Goal: Information Seeking & Learning: Learn about a topic

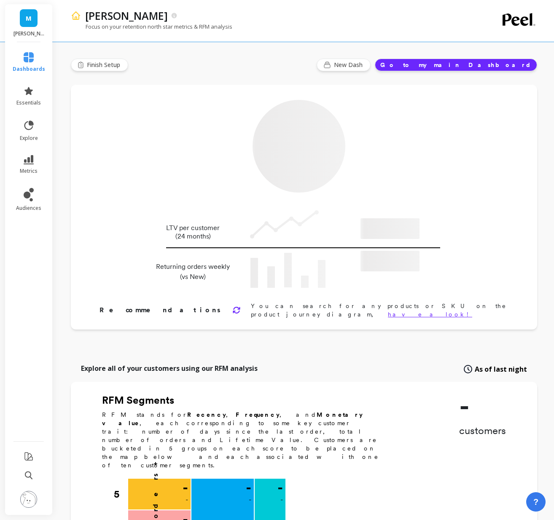
type input "Champions"
type input "22290"
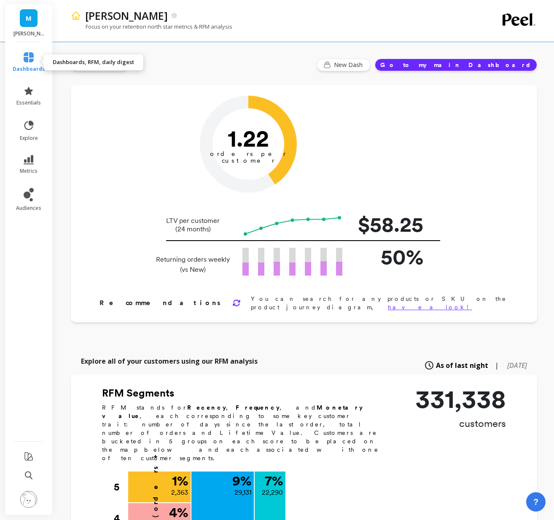
click at [31, 57] on icon at bounding box center [29, 57] width 10 height 10
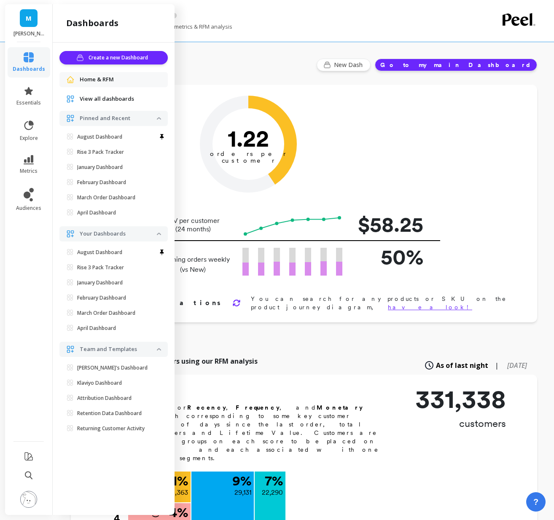
click at [31, 57] on icon at bounding box center [29, 57] width 10 height 10
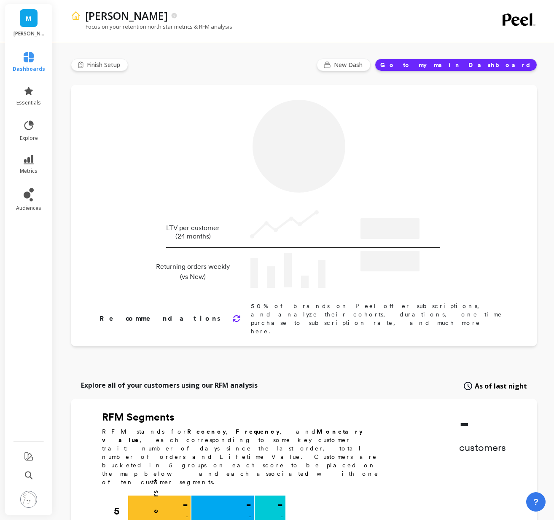
type input "Champions"
type input "22290"
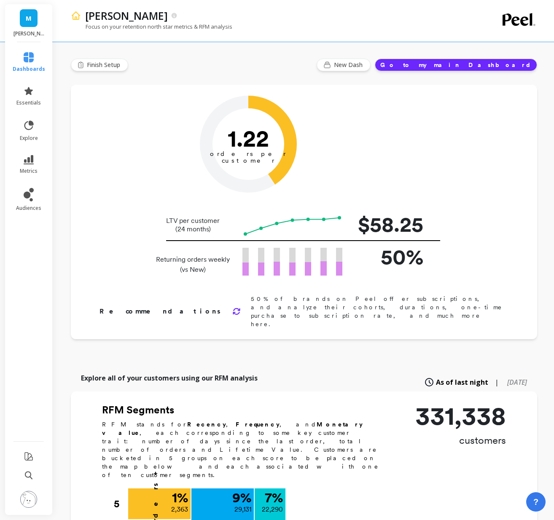
click at [524, 69] on button "Go to my main Dashboard" at bounding box center [456, 65] width 162 height 13
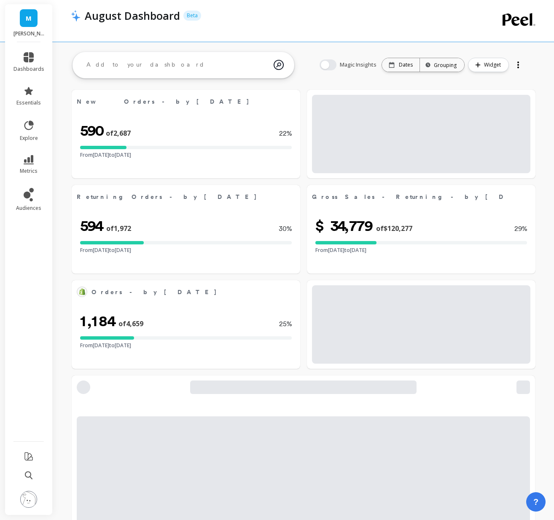
select select "sum"
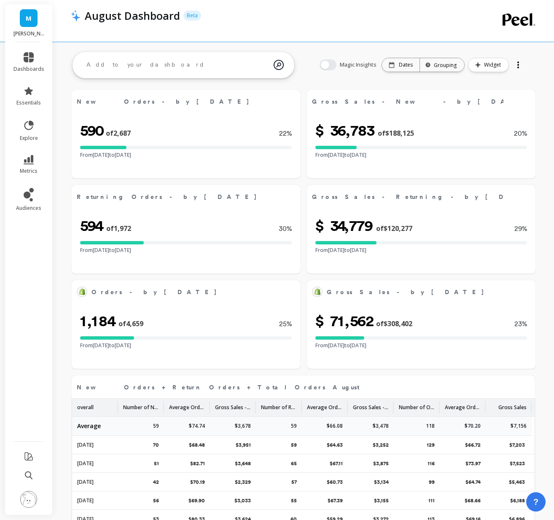
select select "sum"
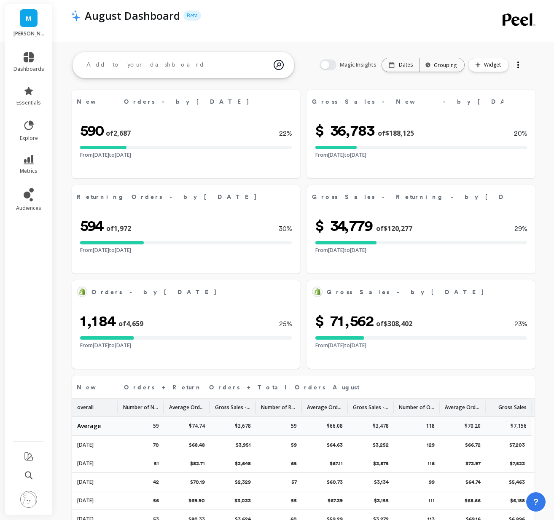
select select "sum"
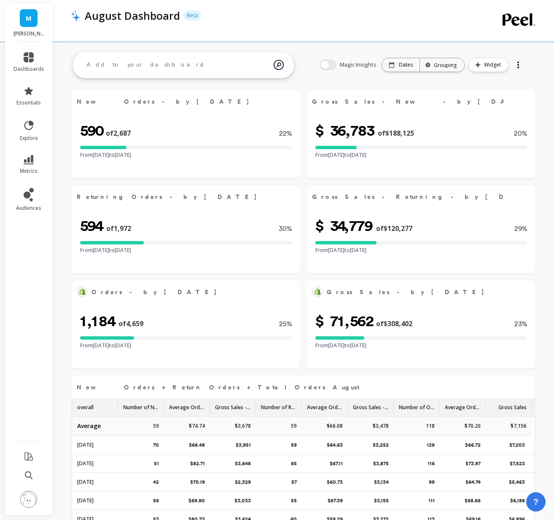
select select "sum"
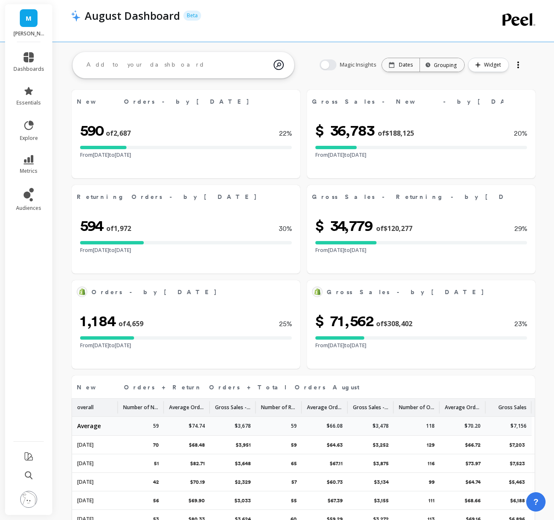
select select "sum"
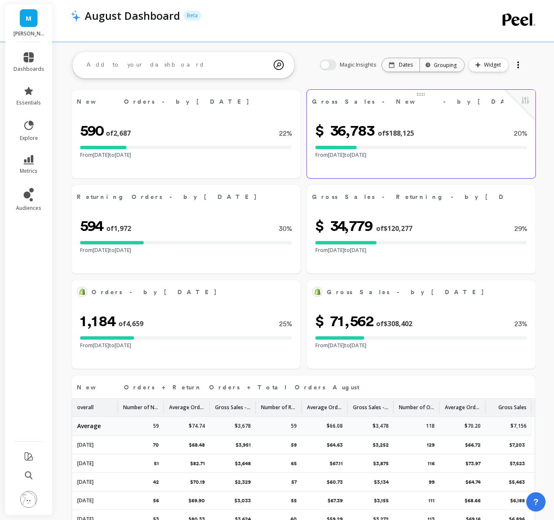
select select "sum"
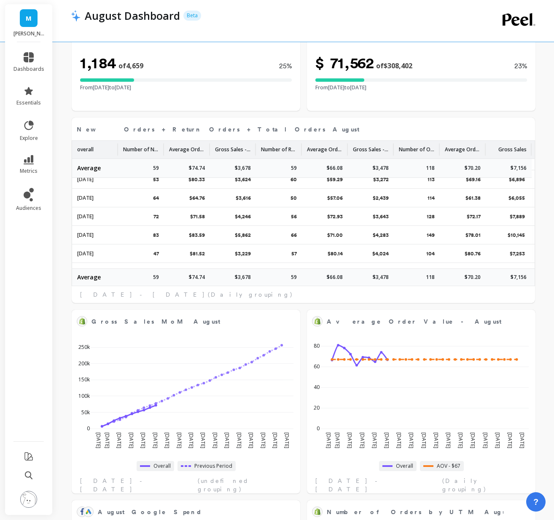
scroll to position [95, 0]
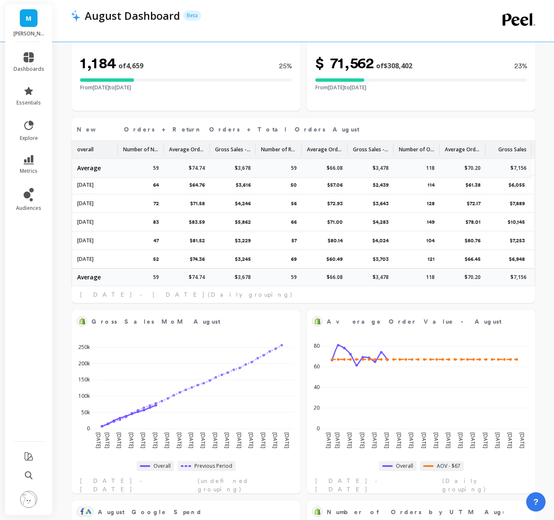
click at [29, 218] on ul "dashboards essentials explore metrics audiences" at bounding box center [29, 239] width 48 height 384
click at [29, 206] on span "audiences" at bounding box center [28, 208] width 25 height 7
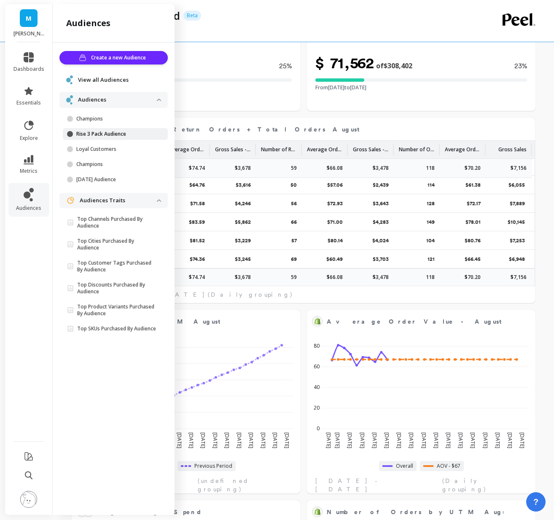
click at [121, 131] on p "Rise 3 Pack Audience" at bounding box center [116, 134] width 80 height 7
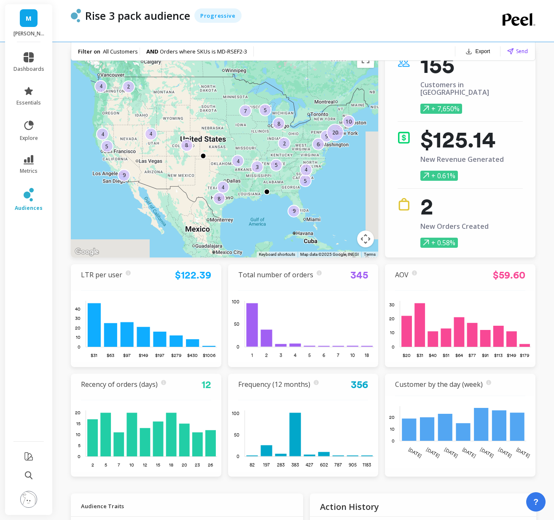
scroll to position [41, 0]
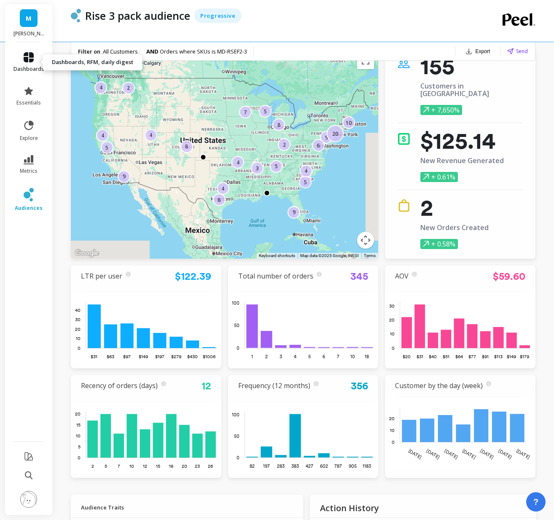
click at [29, 63] on link "dashboards" at bounding box center [28, 62] width 31 height 20
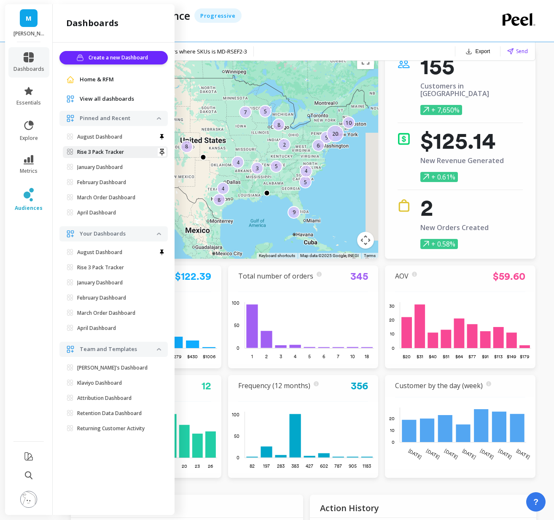
click at [100, 153] on p "Rise 3 Pack Tracker" at bounding box center [100, 152] width 47 height 7
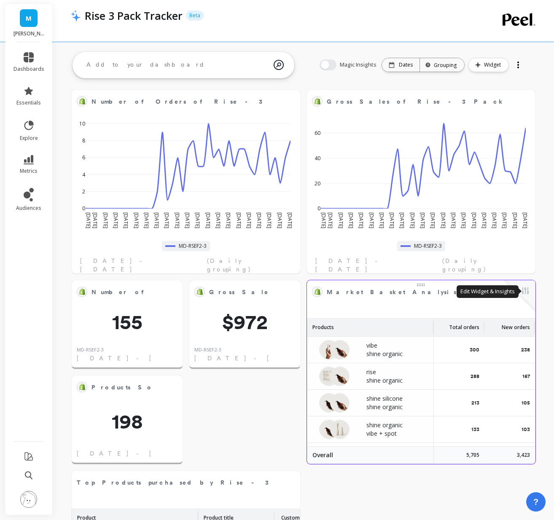
click at [525, 293] on button at bounding box center [525, 292] width 10 height 12
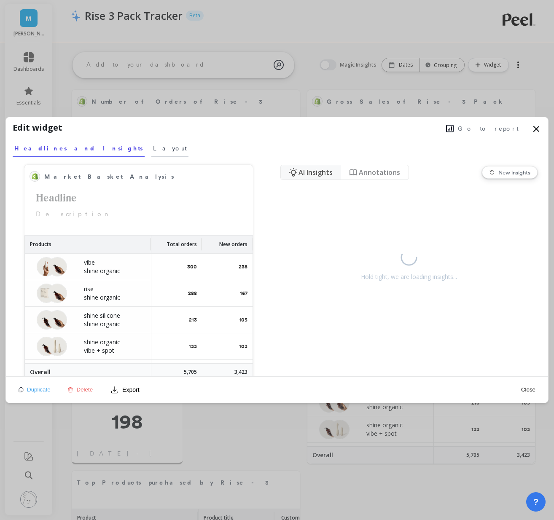
click at [151, 142] on link "Layout" at bounding box center [169, 146] width 37 height 19
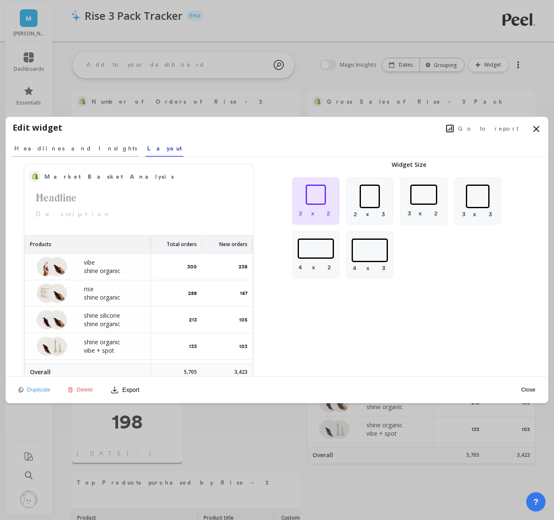
click at [51, 142] on link "Headlines and Insights" at bounding box center [76, 146] width 126 height 19
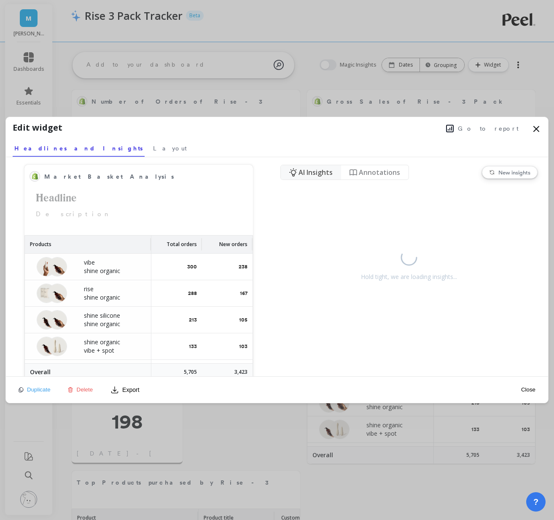
click at [536, 131] on icon at bounding box center [536, 129] width 10 height 10
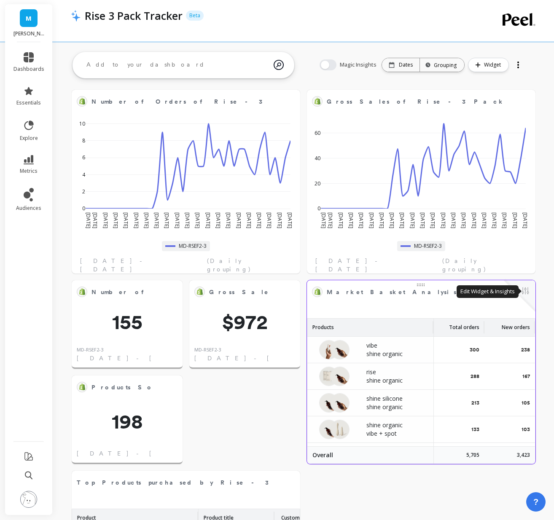
click at [523, 290] on button at bounding box center [525, 292] width 10 height 12
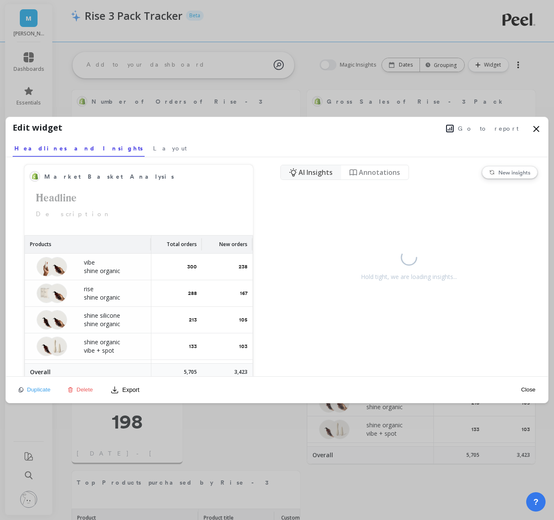
click at [82, 391] on span "Delete" at bounding box center [85, 389] width 16 height 6
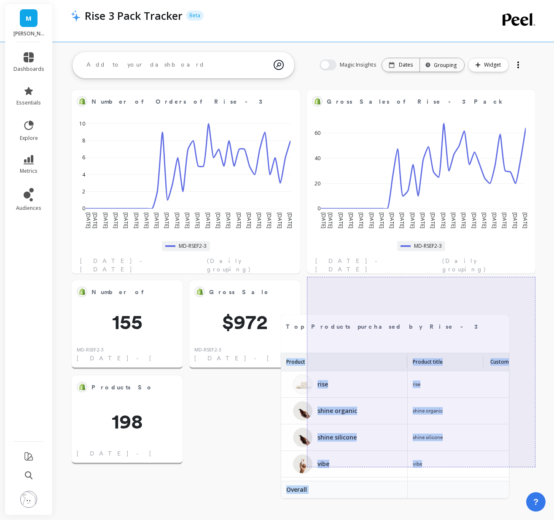
drag, startPoint x: 183, startPoint y: 482, endPoint x: 400, endPoint y: 318, distance: 271.6
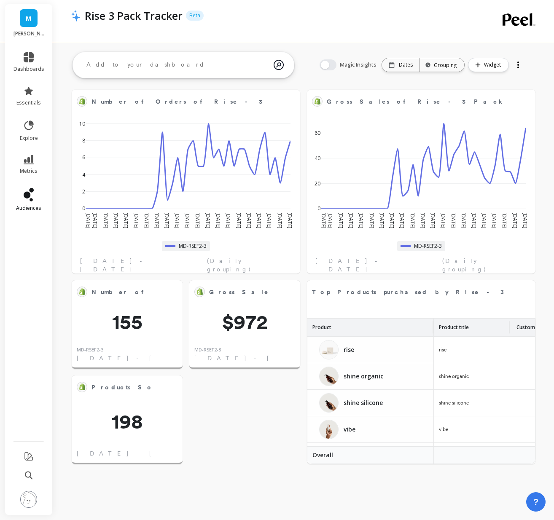
click at [36, 195] on link "audiences" at bounding box center [28, 200] width 31 height 24
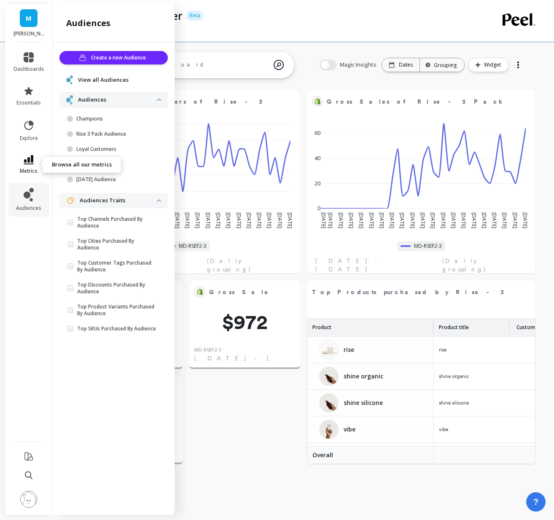
click at [29, 170] on span "metrics" at bounding box center [29, 171] width 18 height 7
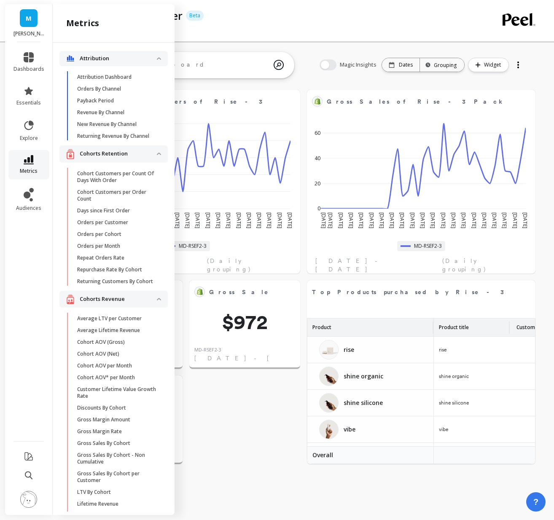
scroll to position [1506, 0]
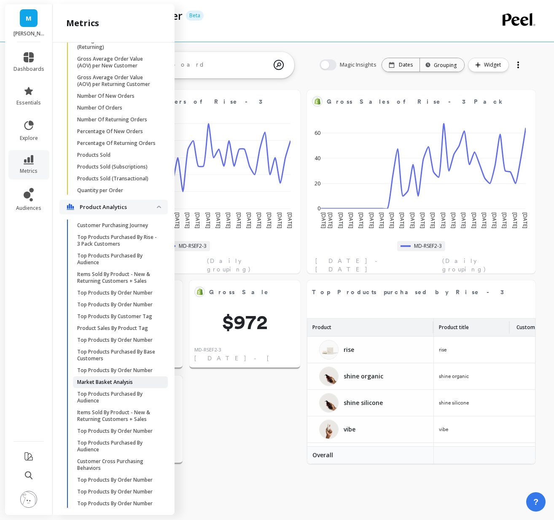
click at [108, 383] on p "Market Basket Analysis" at bounding box center [105, 382] width 56 height 7
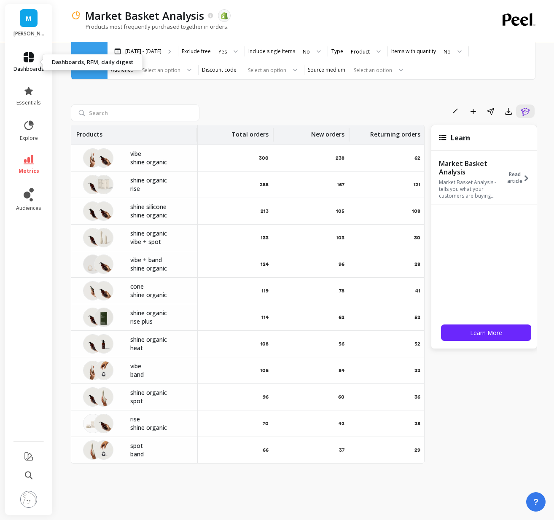
click at [31, 62] on icon at bounding box center [29, 57] width 10 height 10
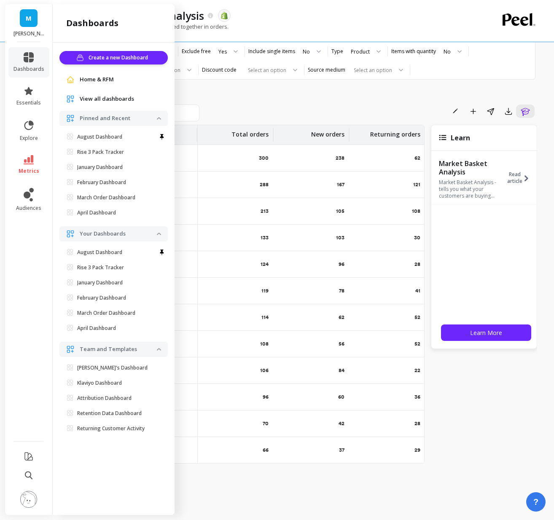
click at [88, 100] on span "View all dashboards" at bounding box center [107, 99] width 54 height 8
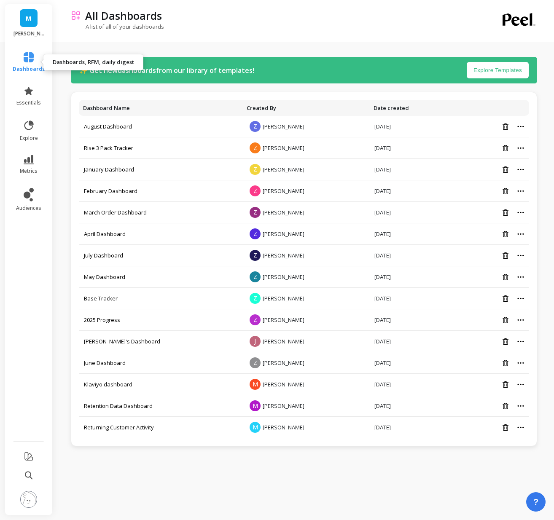
click at [25, 65] on link "dashboards" at bounding box center [29, 62] width 32 height 20
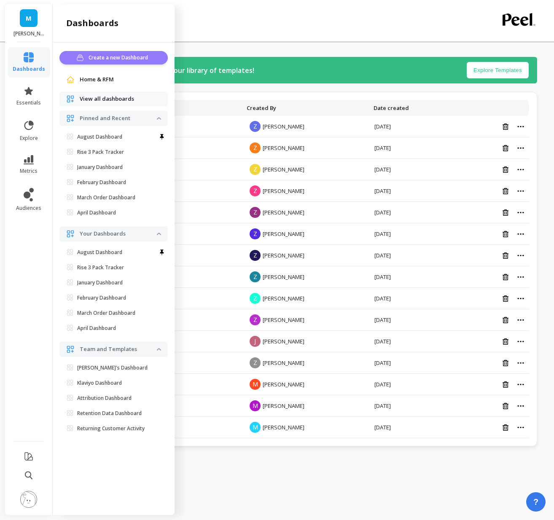
click at [117, 59] on span "Create a new Dashboard" at bounding box center [119, 58] width 62 height 8
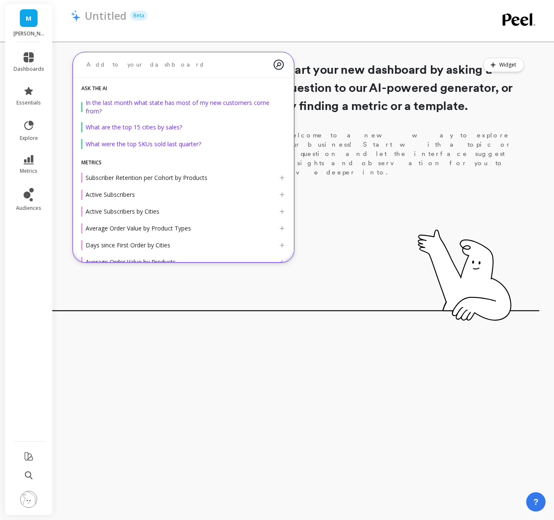
click at [131, 70] on textarea at bounding box center [177, 65] width 194 height 22
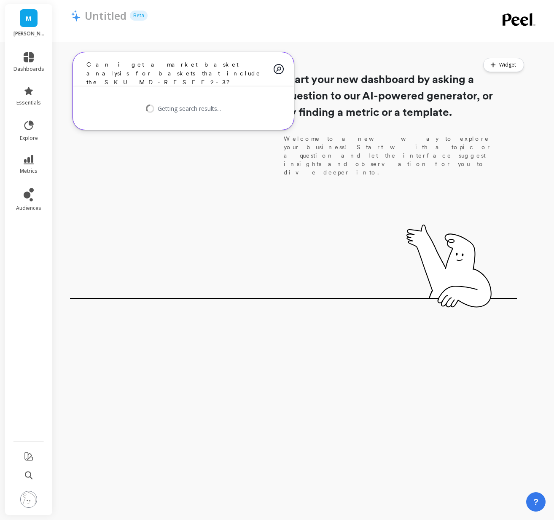
type textarea "Can i get a market basket analysis for baskets that include the SKU MD-RESEF2-3?"
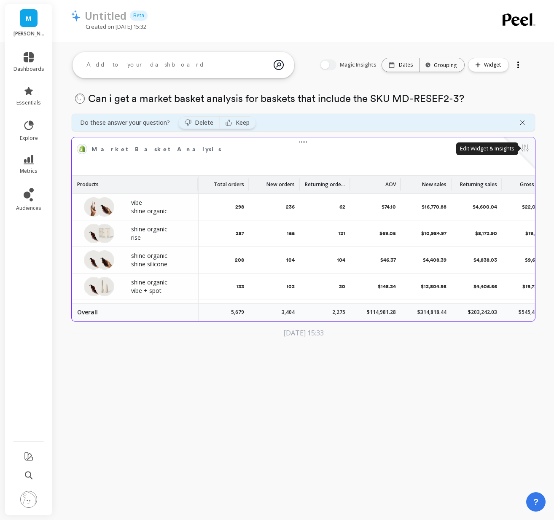
click at [524, 150] on button at bounding box center [524, 149] width 10 height 12
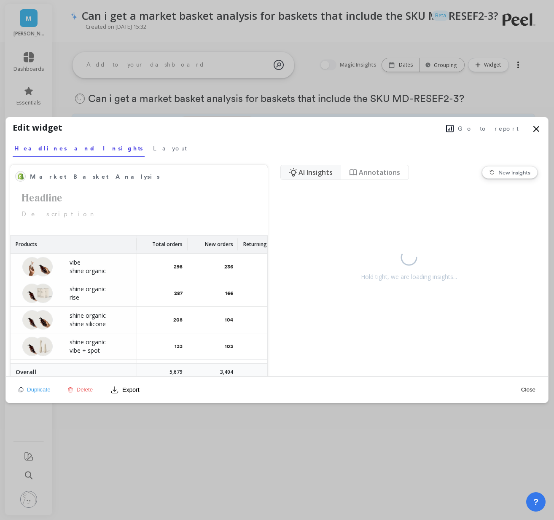
click at [501, 123] on button "Go to report" at bounding box center [482, 128] width 78 height 11
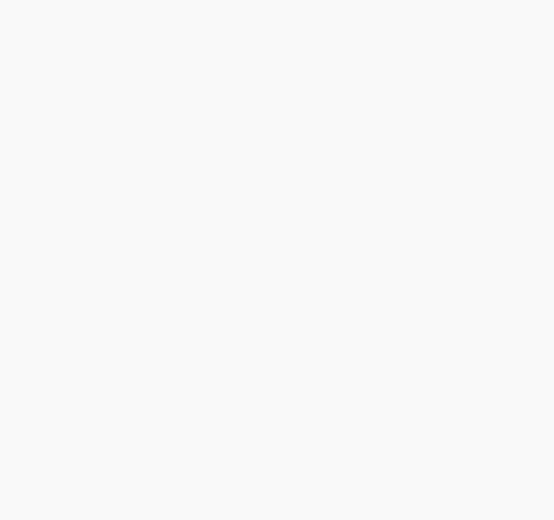
click at [491, 0] on html at bounding box center [277, 0] width 554 height 0
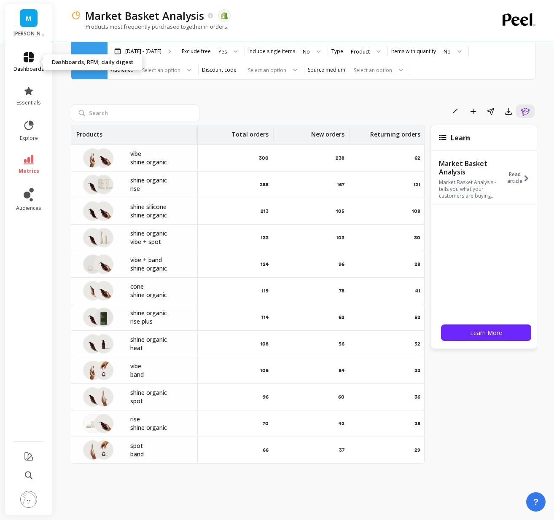
click at [24, 60] on icon at bounding box center [29, 57] width 10 height 10
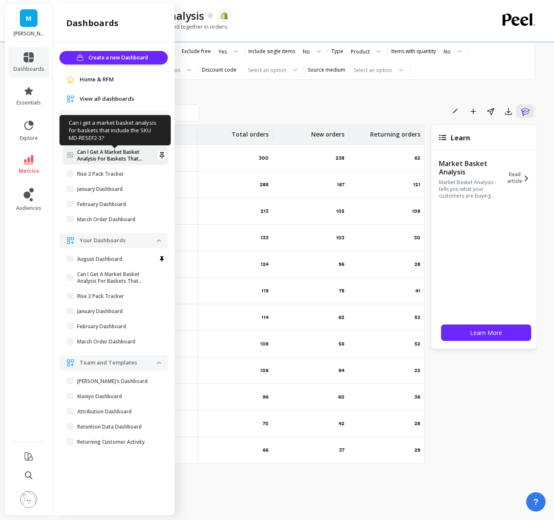
click at [105, 152] on p "Can I Get A Market Basket Analysis For Baskets That Include The SKU MD-RESEF2-3?" at bounding box center [117, 155] width 80 height 13
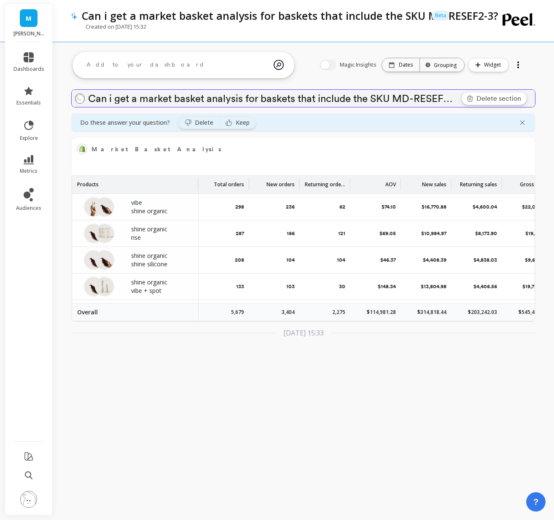
click at [476, 97] on link "Delete section" at bounding box center [493, 98] width 65 height 13
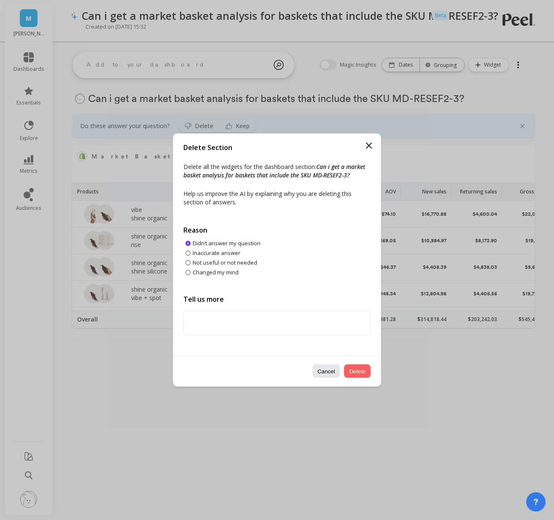
click at [356, 372] on button "Delete" at bounding box center [357, 370] width 27 height 13
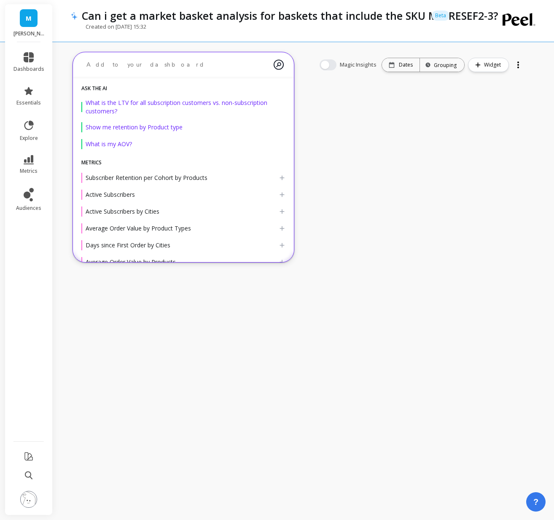
click at [134, 54] on textarea at bounding box center [177, 65] width 194 height 22
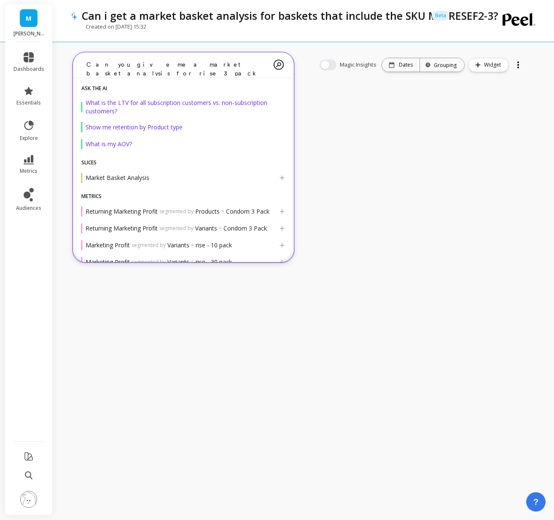
type textarea "Can you give me a market basket analysis for rise 3 pack audience?"
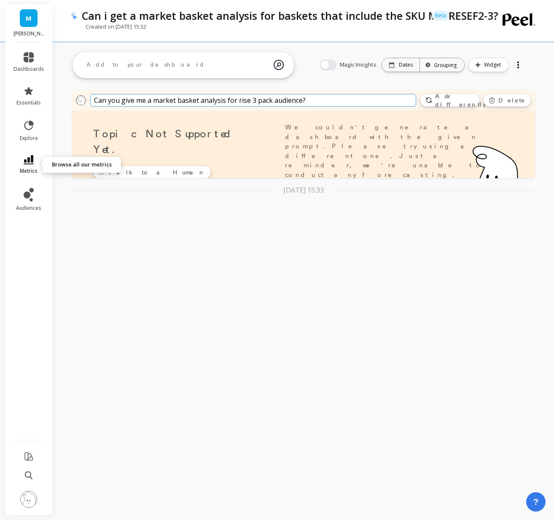
click at [28, 166] on link "metrics" at bounding box center [28, 164] width 31 height 19
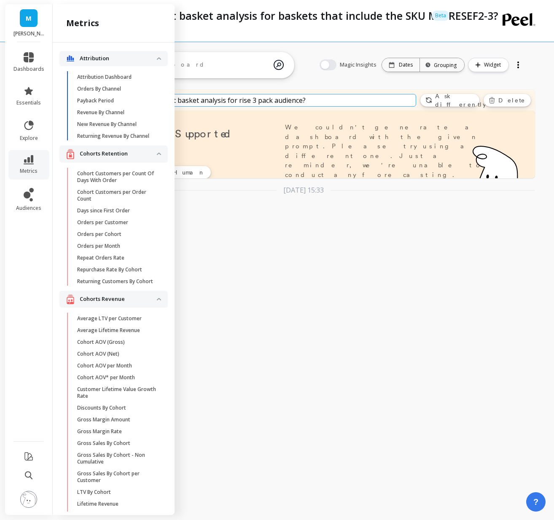
click at [196, 253] on div "M maude dashboards essentials explore metrics audiences metrics Attribution Att…" at bounding box center [277, 260] width 554 height 520
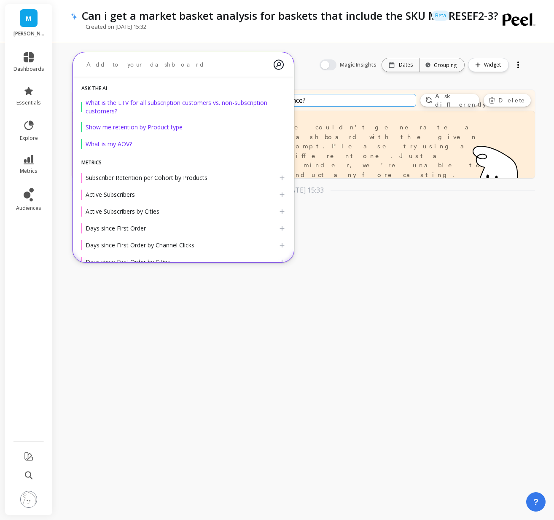
click at [165, 72] on textarea at bounding box center [177, 65] width 194 height 22
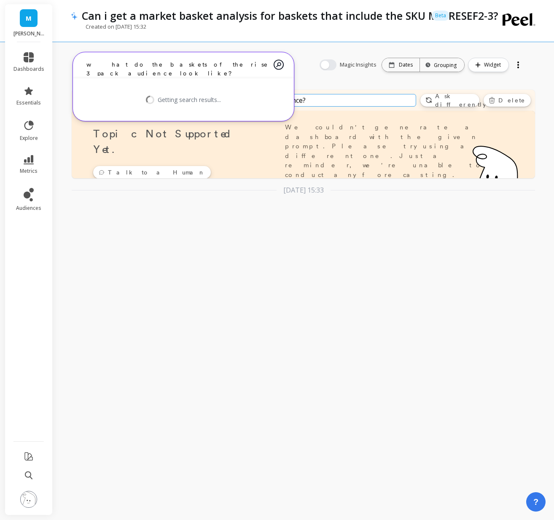
type textarea "what do the baskets of the rise 3 pack audience look like?"
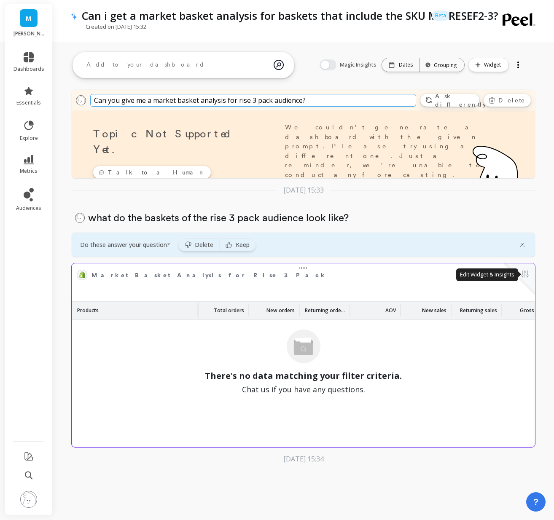
click at [524, 276] on button at bounding box center [524, 275] width 10 height 12
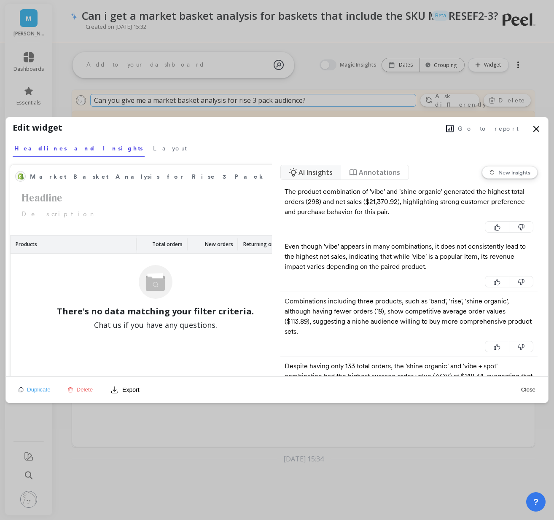
click at [496, 130] on span "Go to report" at bounding box center [487, 128] width 61 height 8
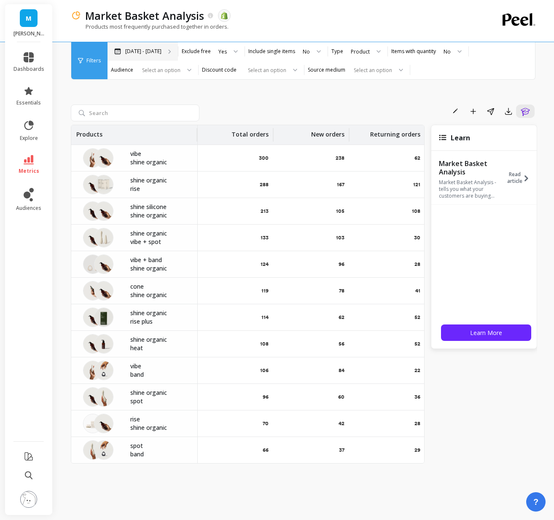
click at [164, 55] on div "[DATE] - [DATE]" at bounding box center [142, 51] width 70 height 19
click at [28, 130] on icon at bounding box center [29, 126] width 12 height 12
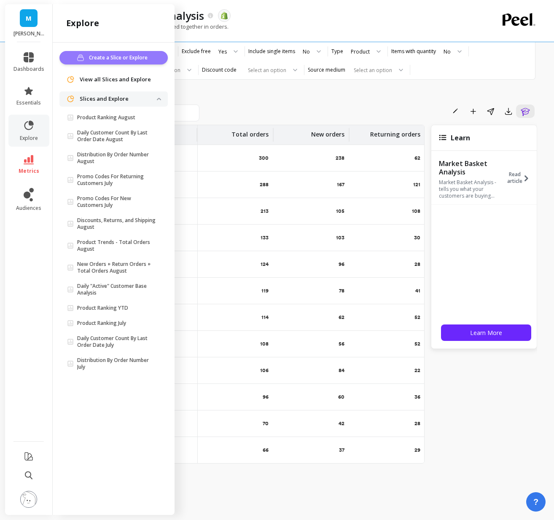
click at [132, 53] on button "Create a Slice or Explore" at bounding box center [113, 57] width 108 height 13
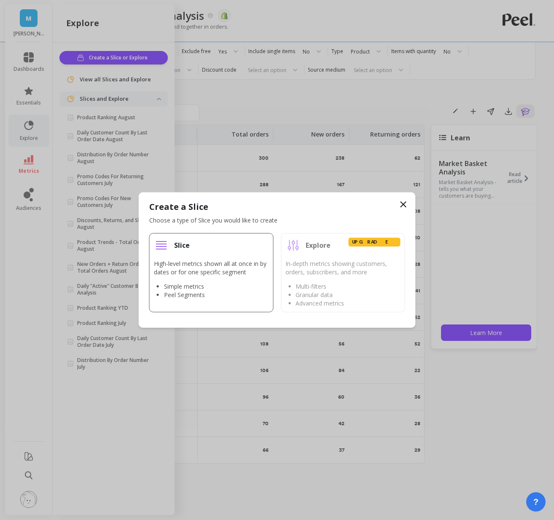
click at [218, 295] on li "Peel Segments" at bounding box center [216, 295] width 105 height 8
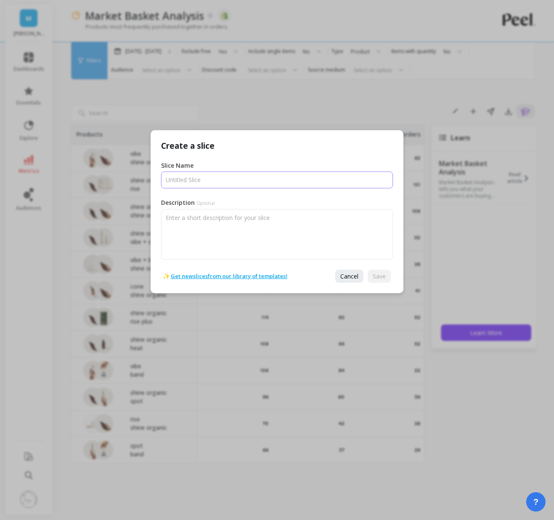
click at [258, 181] on input "Slice Name" at bounding box center [277, 179] width 232 height 17
type input "r"
type input "Rise 3 Pack Market Basket Analysis"
click at [385, 275] on span "Save" at bounding box center [378, 276] width 13 height 8
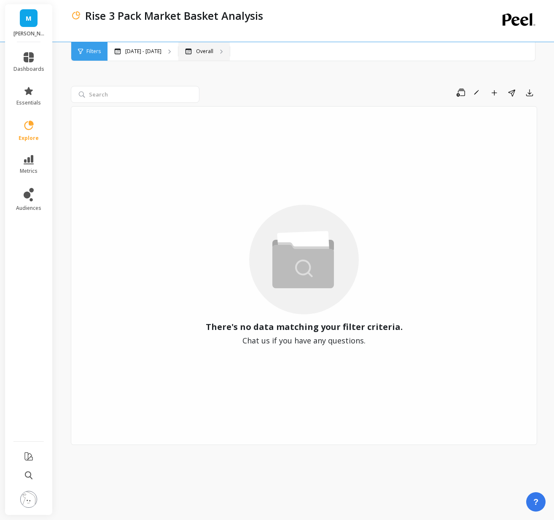
click at [196, 54] on p "Overall" at bounding box center [204, 51] width 17 height 7
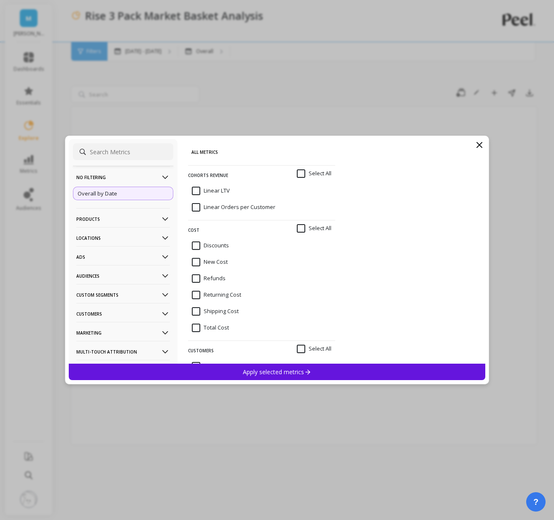
click at [165, 220] on icon at bounding box center [165, 218] width 9 height 9
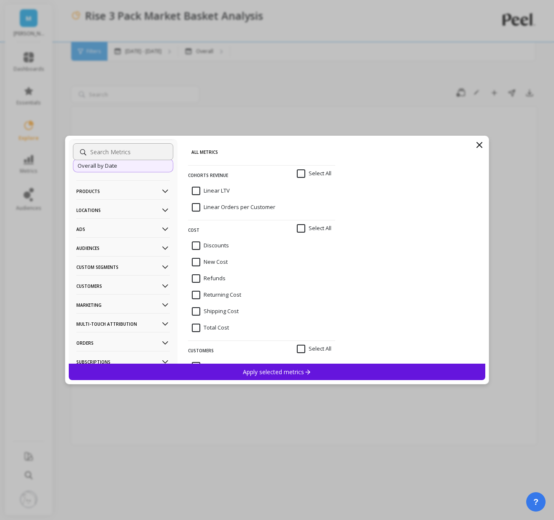
scroll to position [75, 0]
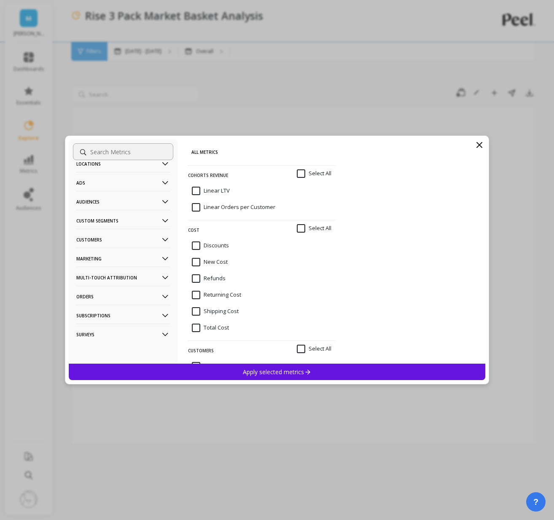
click at [105, 302] on p "Orders" at bounding box center [123, 296] width 94 height 21
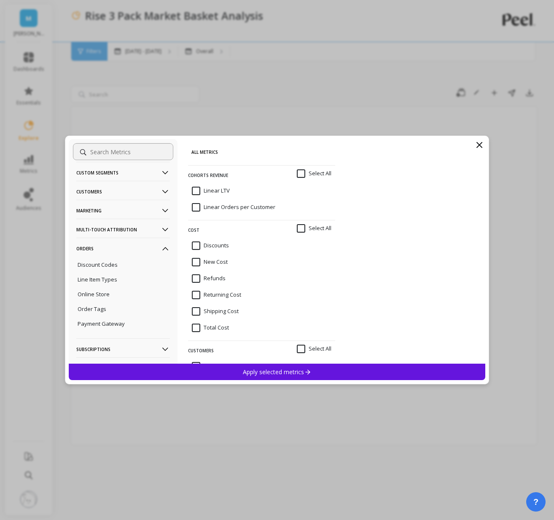
scroll to position [127, 0]
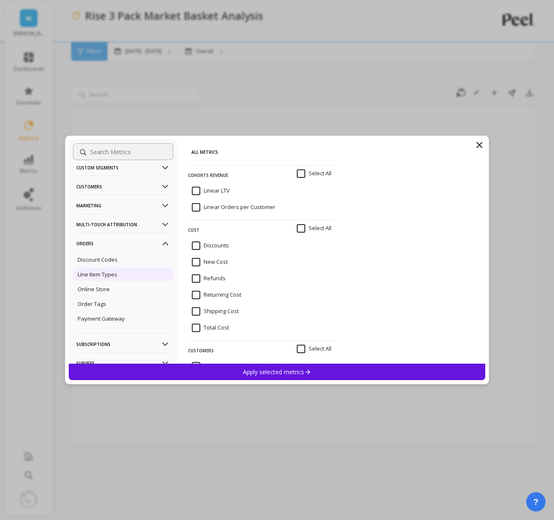
click at [118, 277] on div "Line Item Types" at bounding box center [123, 274] width 100 height 13
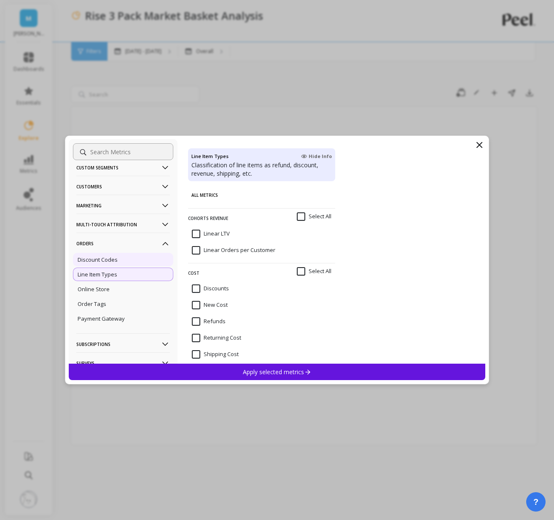
click at [117, 264] on div "Discount Codes" at bounding box center [123, 259] width 100 height 13
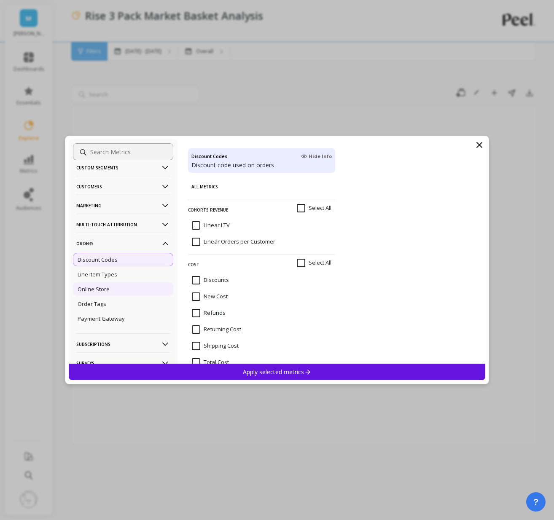
click at [106, 292] on p "Online Store" at bounding box center [94, 289] width 32 height 8
click at [105, 305] on p "Order Tags" at bounding box center [92, 304] width 29 height 8
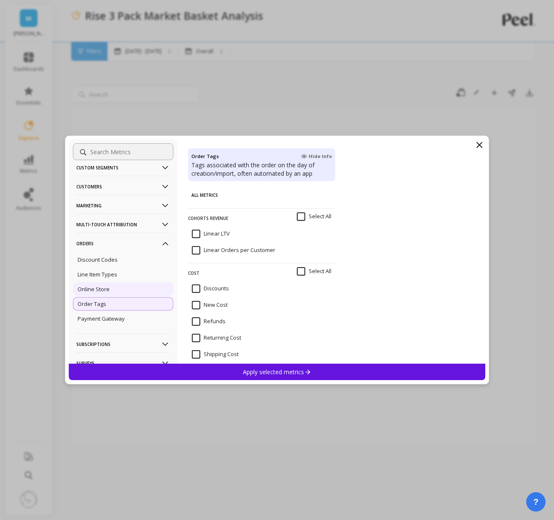
click at [104, 292] on p "Online Store" at bounding box center [94, 289] width 32 height 8
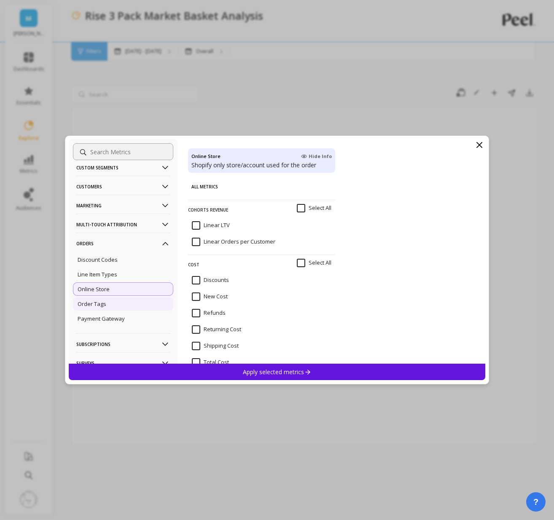
click at [99, 305] on p "Order Tags" at bounding box center [92, 304] width 29 height 8
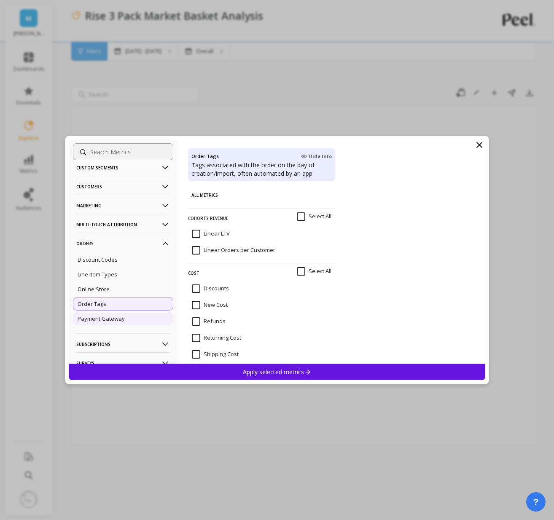
click at [95, 321] on p "Payment Gateway" at bounding box center [101, 319] width 47 height 8
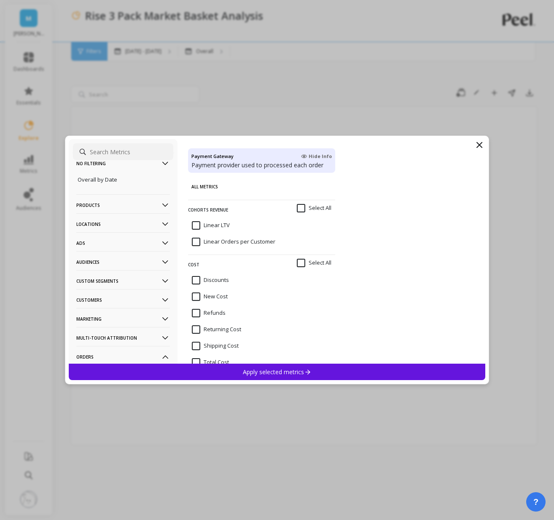
scroll to position [0, 0]
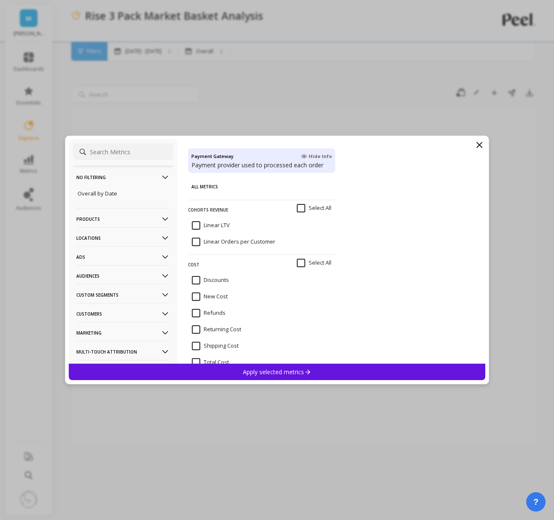
click at [118, 219] on p "Products" at bounding box center [123, 218] width 94 height 21
click at [110, 238] on p "Product Collections" at bounding box center [102, 235] width 49 height 8
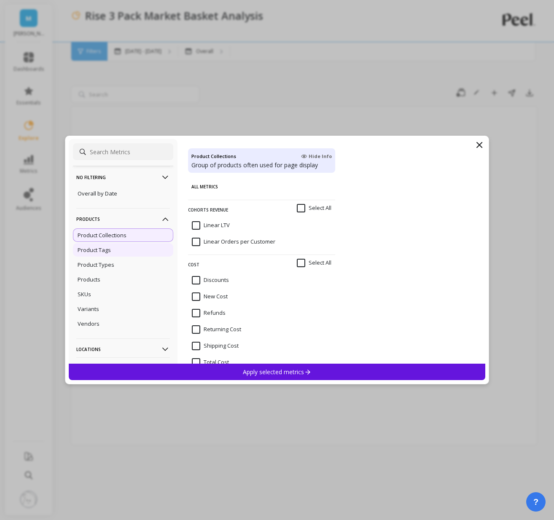
click at [105, 249] on p "Product Tags" at bounding box center [94, 250] width 33 height 8
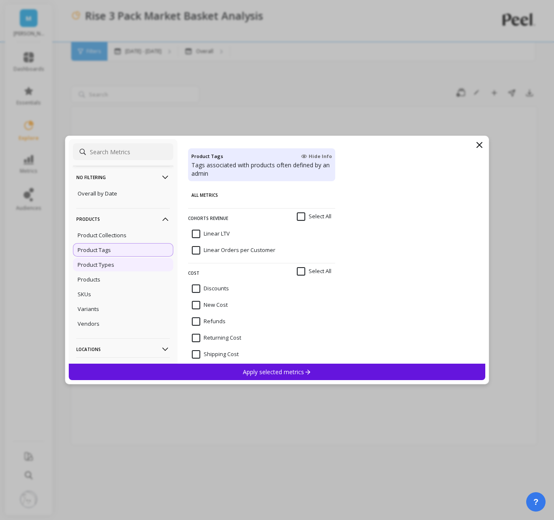
click at [106, 263] on p "Product Types" at bounding box center [96, 265] width 37 height 8
click at [104, 270] on div "Product Types" at bounding box center [123, 264] width 100 height 13
click at [101, 282] on div "Products" at bounding box center [123, 279] width 100 height 13
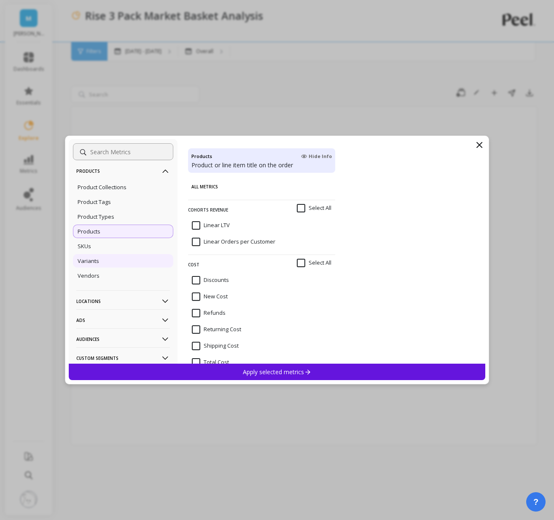
scroll to position [104, 0]
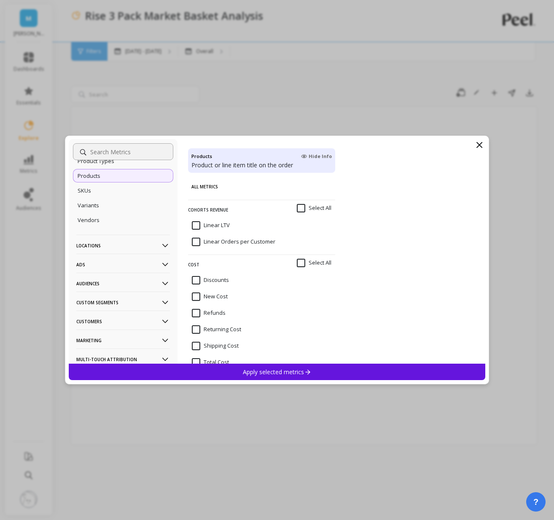
click at [119, 247] on p "Locations" at bounding box center [123, 245] width 94 height 21
click at [166, 247] on icon at bounding box center [165, 245] width 9 height 9
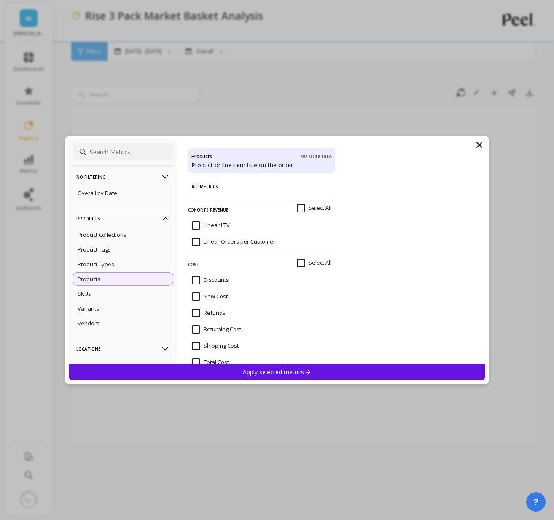
scroll to position [0, 0]
click at [159, 214] on p "Products" at bounding box center [123, 218] width 94 height 21
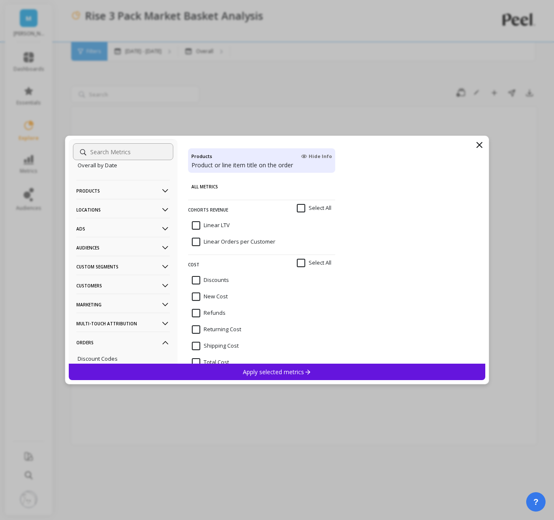
scroll to position [55, 0]
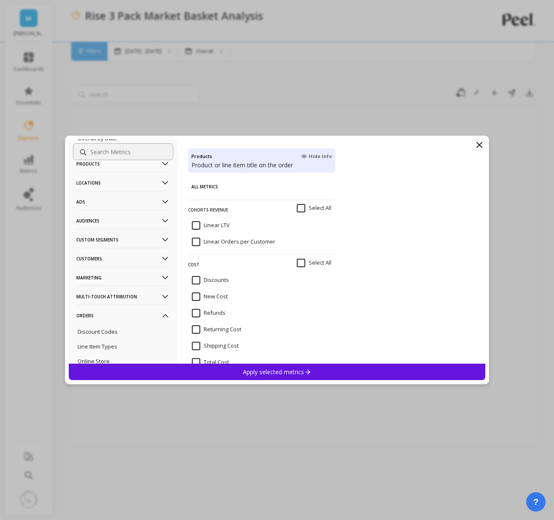
click at [155, 222] on p "Audiences" at bounding box center [123, 220] width 94 height 21
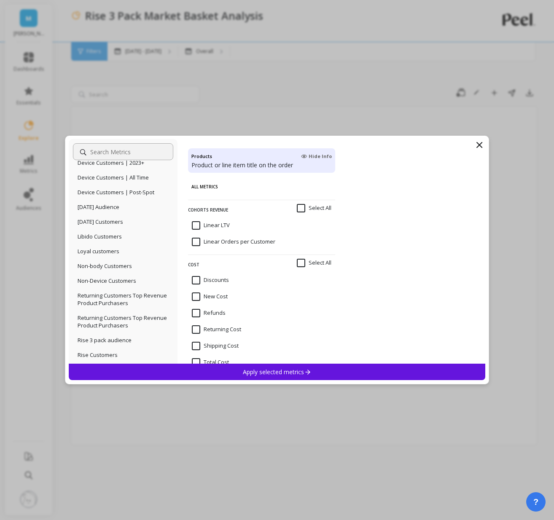
scroll to position [325, 0]
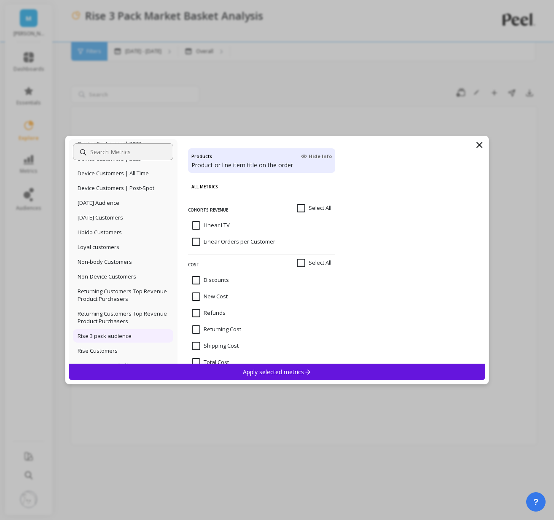
click at [110, 340] on p "Rise 3 pack audience" at bounding box center [105, 336] width 54 height 8
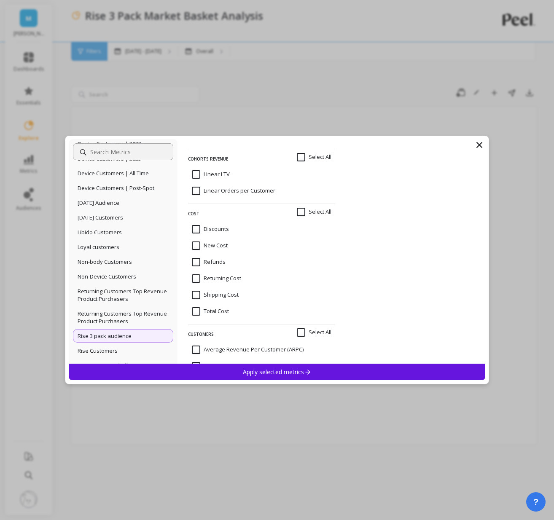
scroll to position [0, 0]
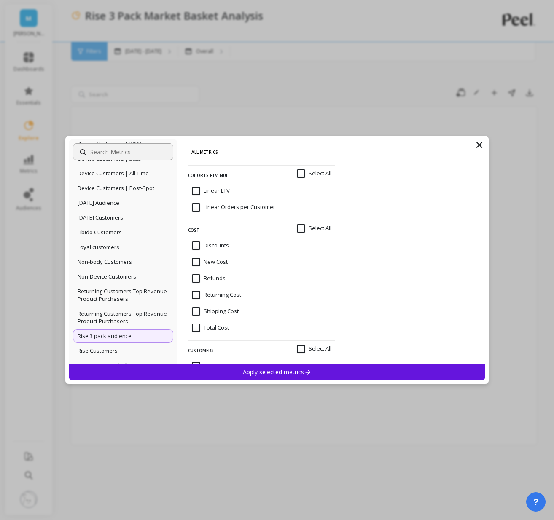
click at [200, 194] on input "Linear LTV" at bounding box center [211, 191] width 38 height 8
click at [209, 375] on div "Apply selected metrics" at bounding box center [277, 372] width 416 height 16
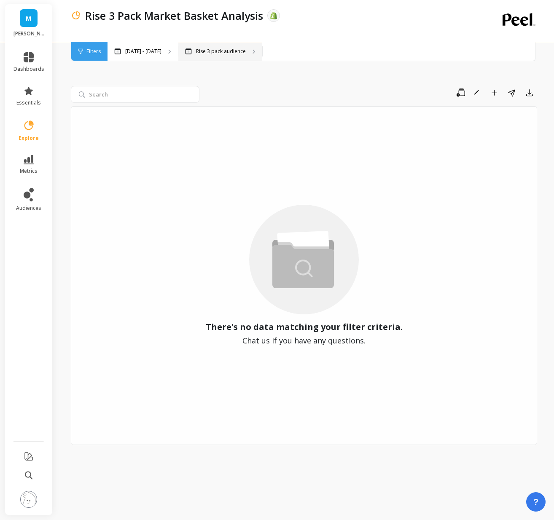
click at [206, 55] on div "Rise 3 pack audience" at bounding box center [220, 51] width 84 height 19
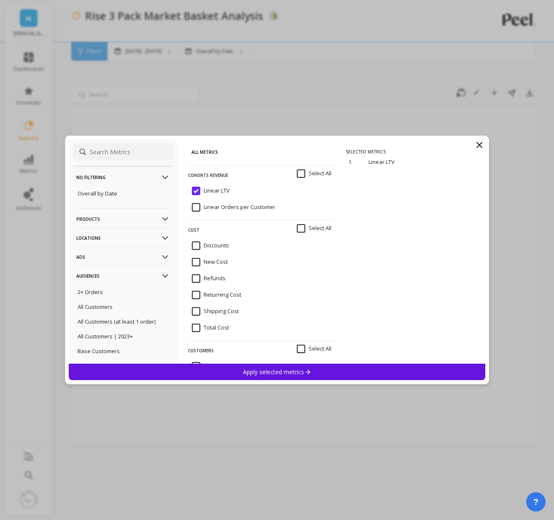
click at [203, 205] on input "Linear Orders per Customer" at bounding box center [233, 207] width 83 height 8
click at [202, 189] on input "Linear LTV" at bounding box center [211, 191] width 38 height 8
click at [195, 205] on input "Linear Orders per Customer" at bounding box center [233, 207] width 83 height 8
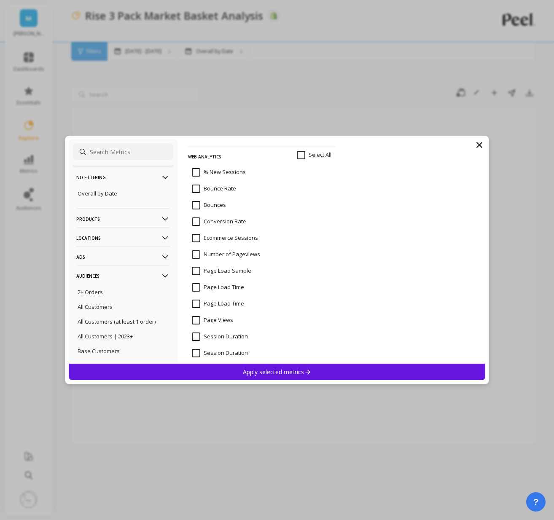
scroll to position [3855, 0]
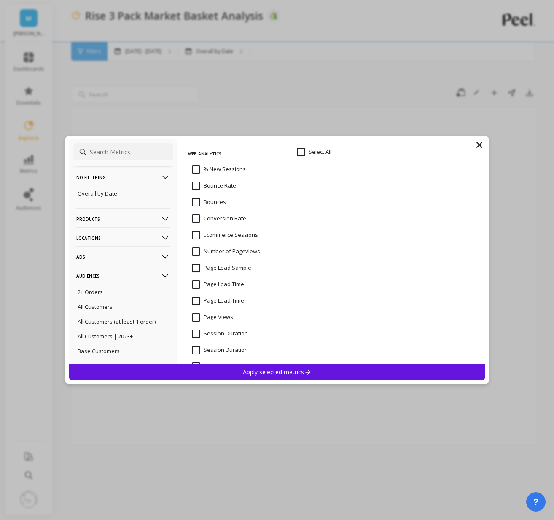
click at [229, 233] on input "Ecommerce Sessions" at bounding box center [225, 235] width 66 height 8
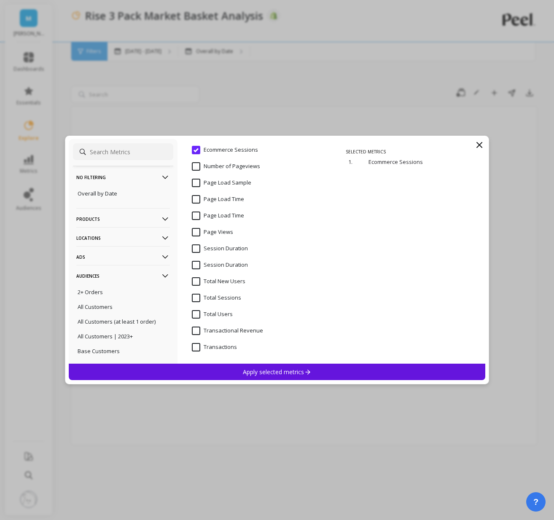
scroll to position [3941, 0]
click at [207, 152] on input "Ecommerce Sessions" at bounding box center [225, 149] width 66 height 8
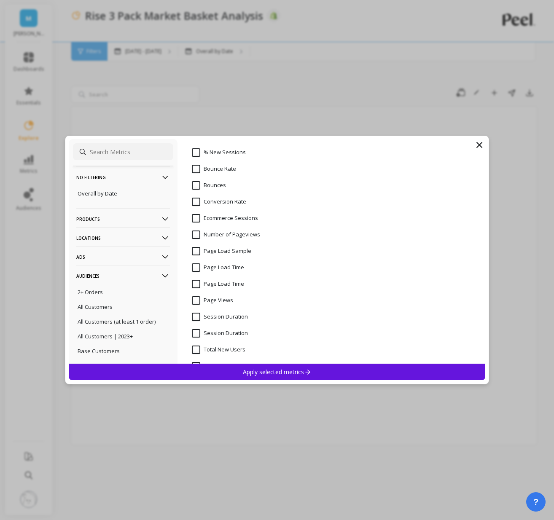
scroll to position [3869, 0]
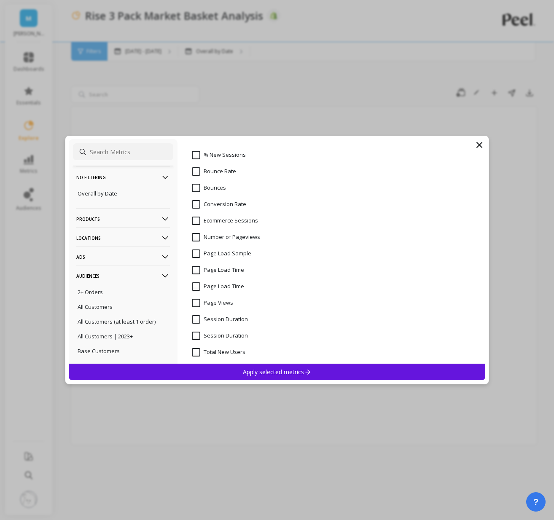
click at [195, 222] on input "Ecommerce Sessions" at bounding box center [225, 221] width 66 height 8
click at [228, 377] on div "Apply selected metrics" at bounding box center [277, 372] width 416 height 16
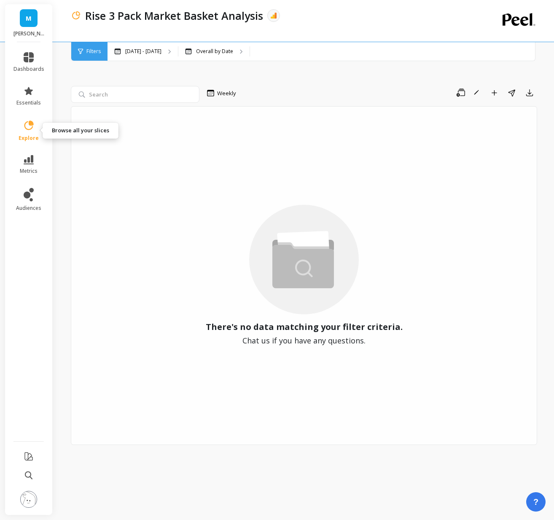
click at [23, 128] on icon at bounding box center [29, 126] width 12 height 12
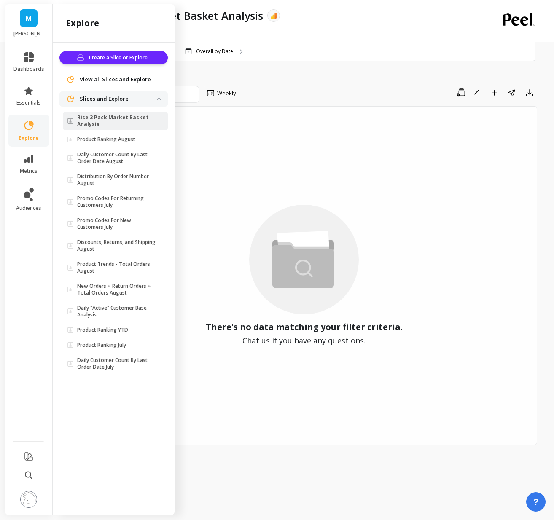
click at [111, 73] on div "View all Slices and Explore" at bounding box center [113, 79] width 108 height 15
click at [109, 79] on span "View all Slices and Explore" at bounding box center [115, 79] width 71 height 8
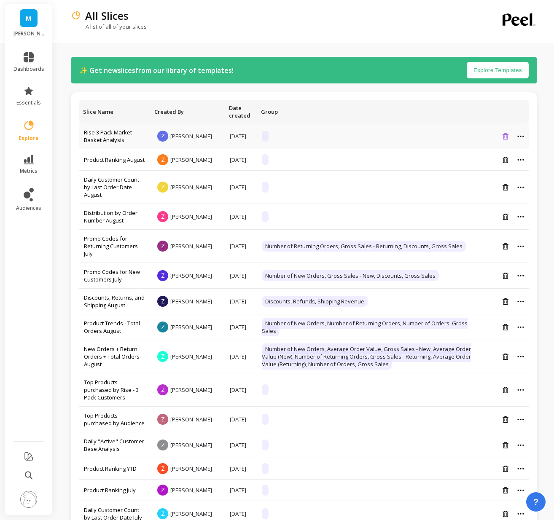
click at [505, 138] on icon at bounding box center [505, 136] width 6 height 6
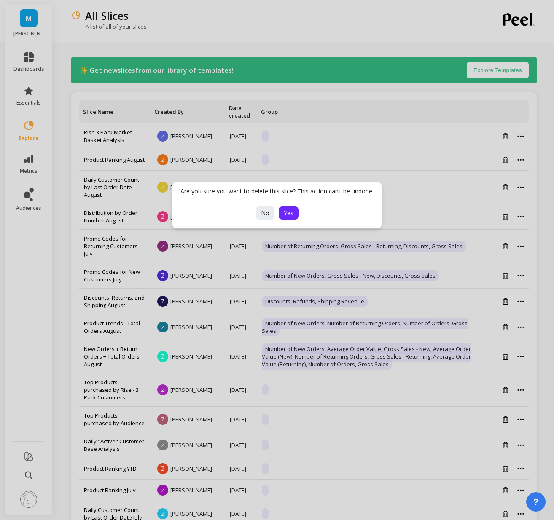
click at [292, 211] on span "Yes" at bounding box center [289, 213] width 10 height 8
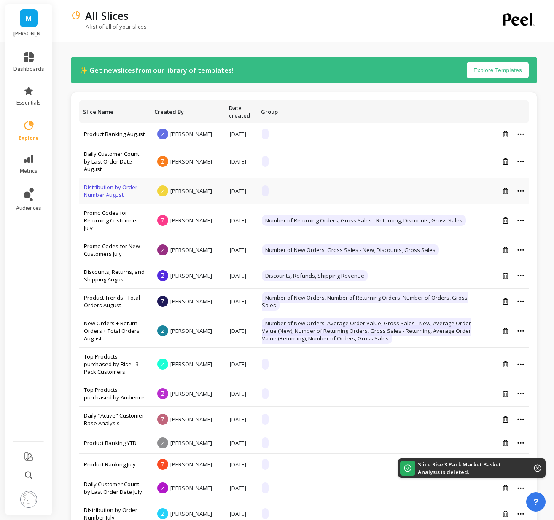
click at [116, 185] on link "Distribution by Order Number August" at bounding box center [111, 190] width 54 height 15
